Goal: Task Accomplishment & Management: Manage account settings

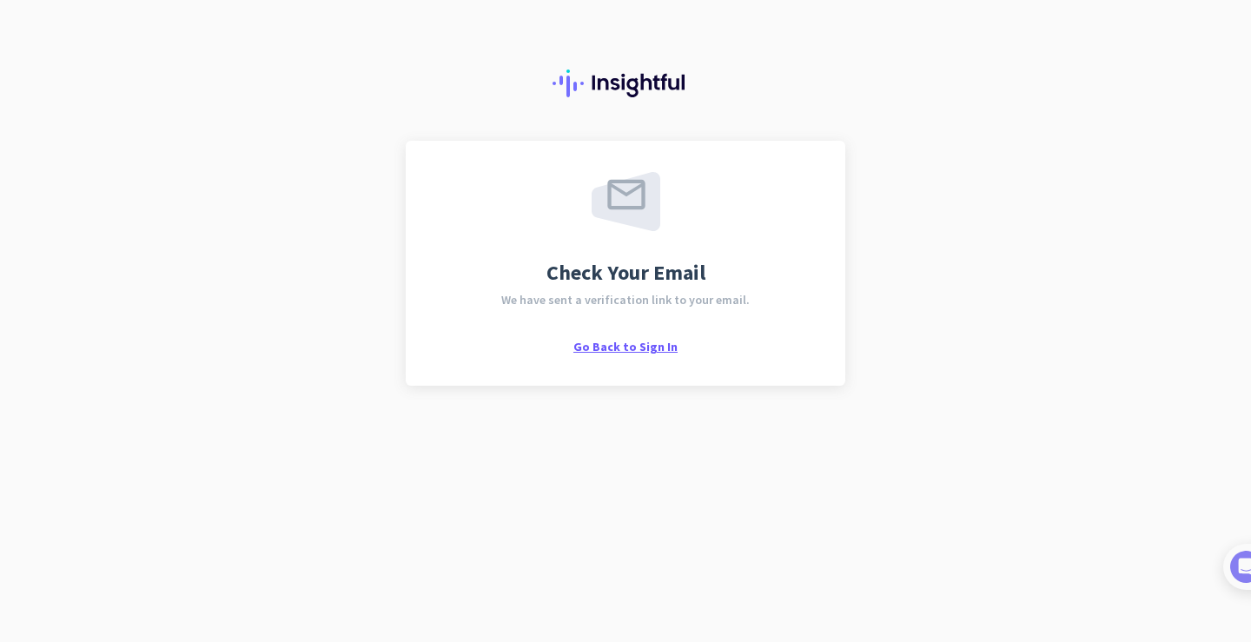
click at [628, 346] on span "Go Back to Sign In" at bounding box center [625, 347] width 104 height 16
drag, startPoint x: 1250, startPoint y: 5, endPoint x: 867, endPoint y: 6, distance: 383.0
click at [867, 6] on div at bounding box center [625, 70] width 1251 height 141
click at [890, 68] on div at bounding box center [625, 70] width 1251 height 141
click at [930, 71] on div at bounding box center [625, 70] width 1251 height 141
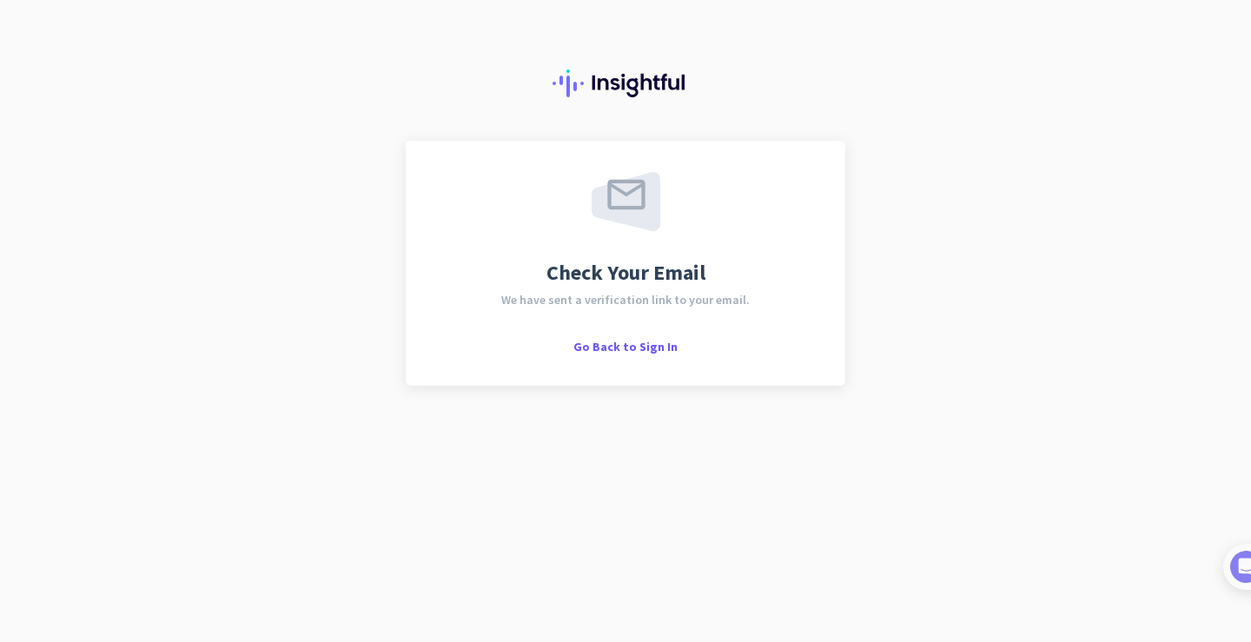
click at [937, 85] on div at bounding box center [625, 70] width 1251 height 141
click at [941, 76] on div at bounding box center [625, 70] width 1251 height 141
click at [609, 340] on span "Go Back to Sign In" at bounding box center [625, 347] width 104 height 16
click at [601, 346] on span "Go Back to Sign In" at bounding box center [625, 347] width 104 height 16
